Goal: Browse casually

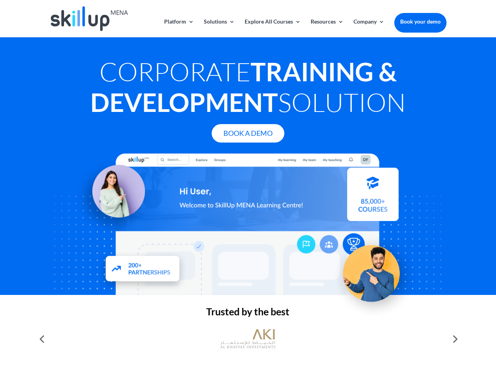
click at [248, 188] on div at bounding box center [247, 223] width 396 height 141
click at [219, 28] on link "Solutions" at bounding box center [219, 28] width 31 height 18
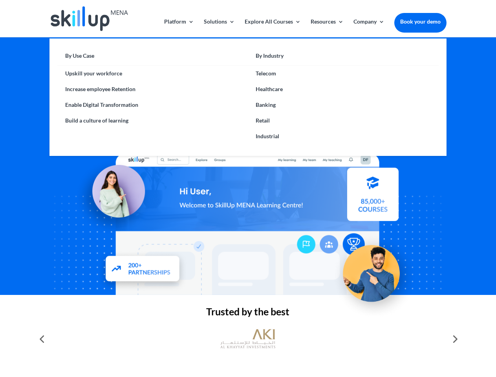
click at [272, 28] on link "Explore All Courses" at bounding box center [273, 28] width 56 height 18
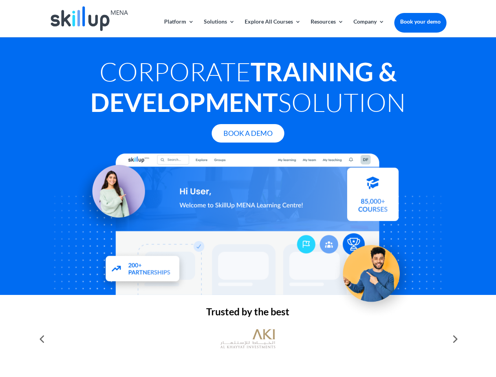
click at [326, 28] on link "Resources" at bounding box center [326, 28] width 33 height 18
click at [369, 28] on link "Company" at bounding box center [368, 28] width 31 height 18
click at [248, 339] on img at bounding box center [247, 338] width 55 height 27
